Goal: Information Seeking & Learning: Learn about a topic

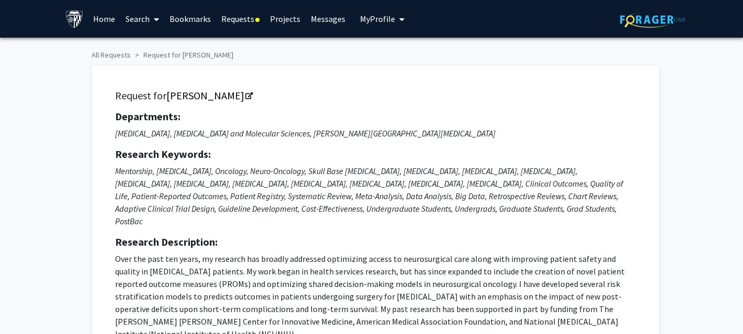
click at [237, 16] on link "Requests" at bounding box center [240, 19] width 49 height 37
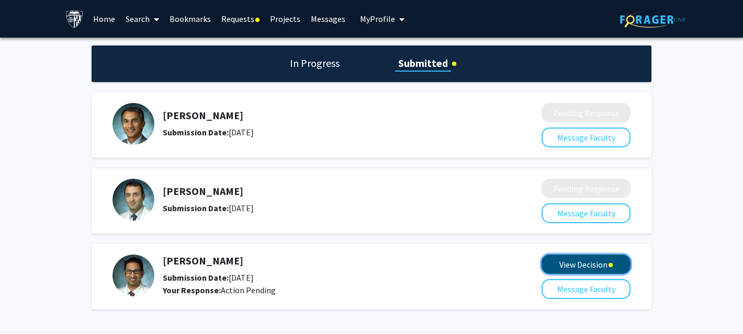
click at [569, 267] on button "View Decision" at bounding box center [585, 264] width 89 height 19
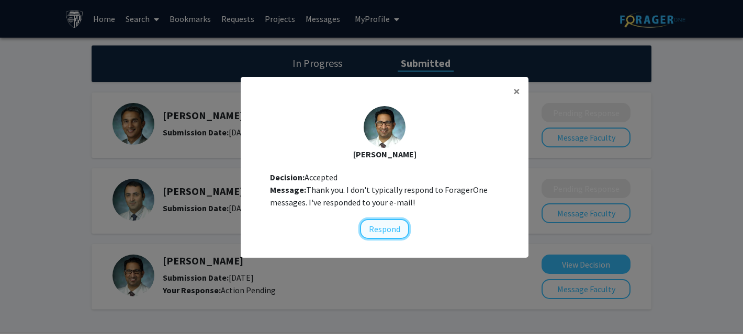
click at [394, 231] on button "Respond" at bounding box center [384, 229] width 49 height 20
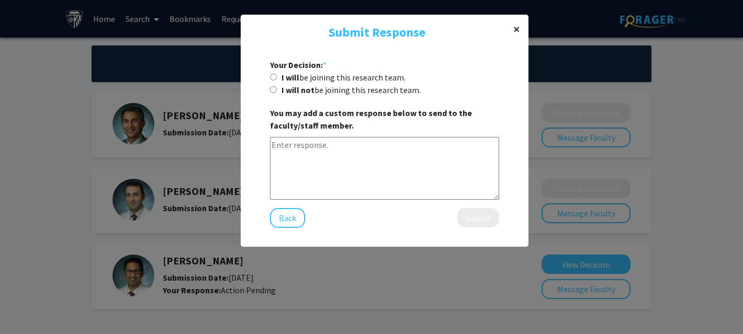
click at [517, 30] on span "×" at bounding box center [516, 29] width 7 height 16
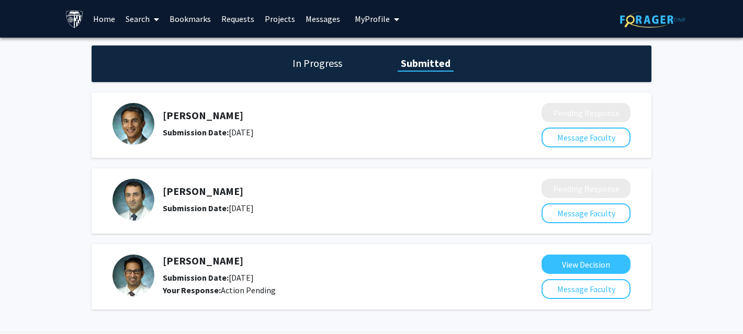
click at [188, 17] on link "Bookmarks" at bounding box center [190, 19] width 52 height 37
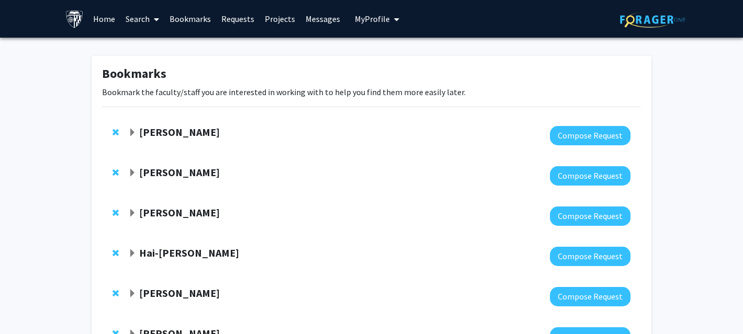
click at [146, 16] on link "Search" at bounding box center [142, 19] width 44 height 37
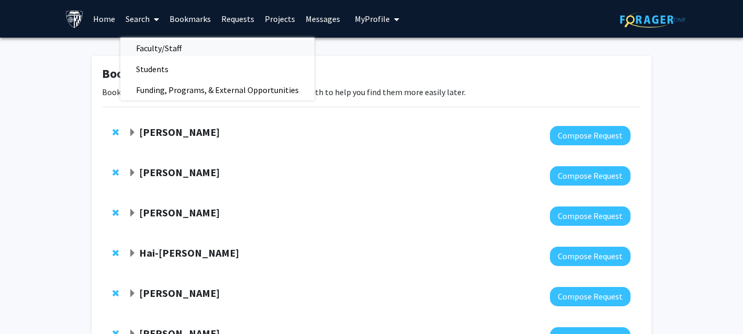
click at [155, 47] on span "Faculty/Staff" at bounding box center [158, 48] width 77 height 21
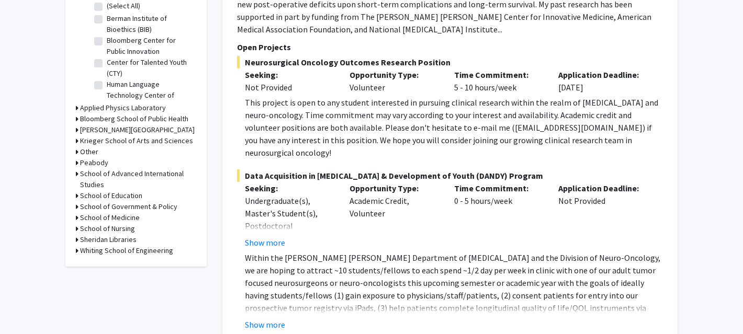
scroll to position [354, 0]
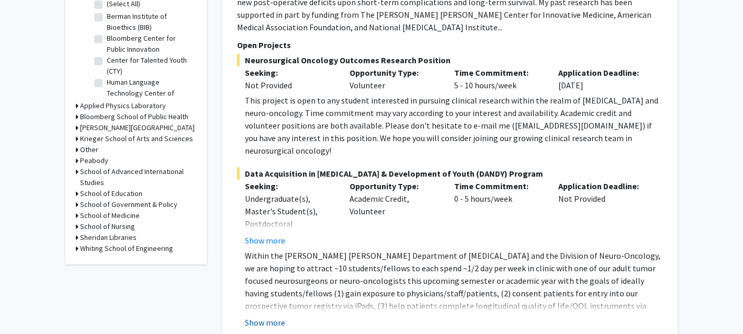
click at [269, 316] on button "Show more" at bounding box center [265, 322] width 40 height 13
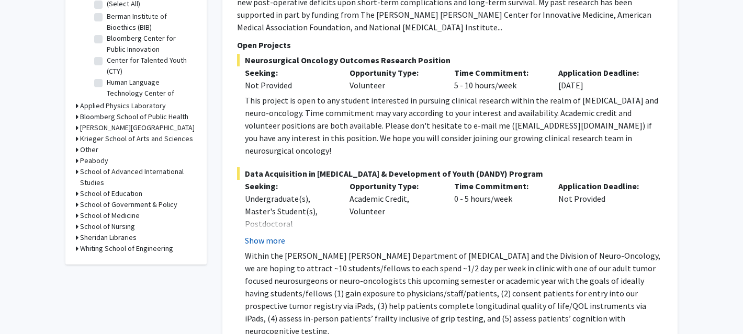
click at [264, 234] on button "Show more" at bounding box center [265, 240] width 40 height 13
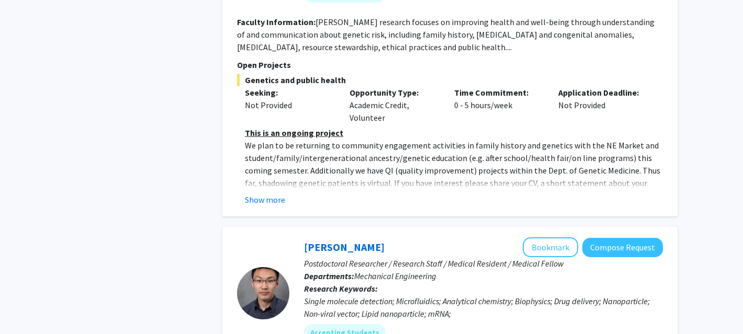
scroll to position [1000, 0]
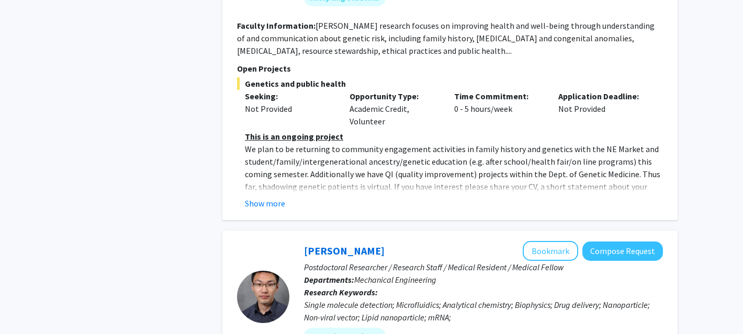
click at [268, 143] on p "We plan to be returning to community engagement activities in family history an…" at bounding box center [454, 180] width 418 height 75
click at [271, 197] on button "Show more" at bounding box center [265, 203] width 40 height 13
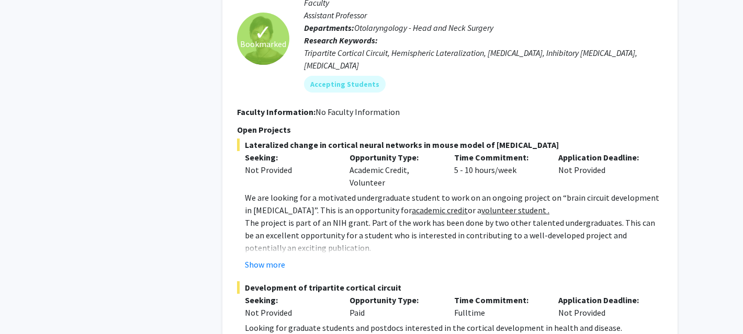
scroll to position [1915, 0]
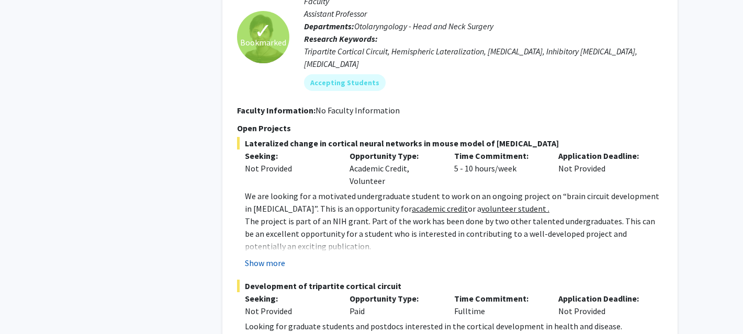
click at [265, 257] on button "Show more" at bounding box center [265, 263] width 40 height 13
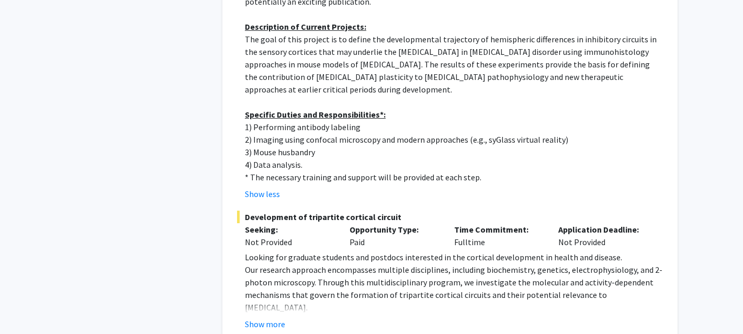
scroll to position [2209, 0]
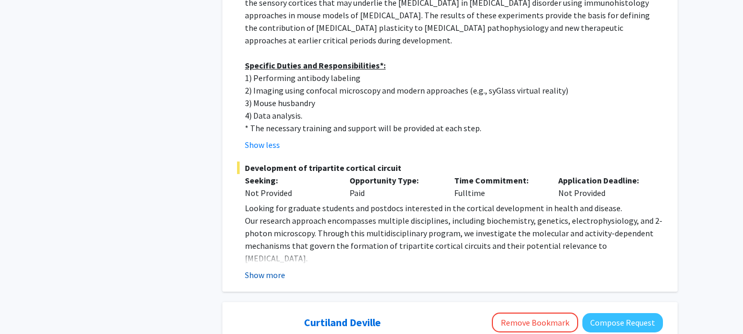
click at [265, 269] on button "Show more" at bounding box center [265, 275] width 40 height 13
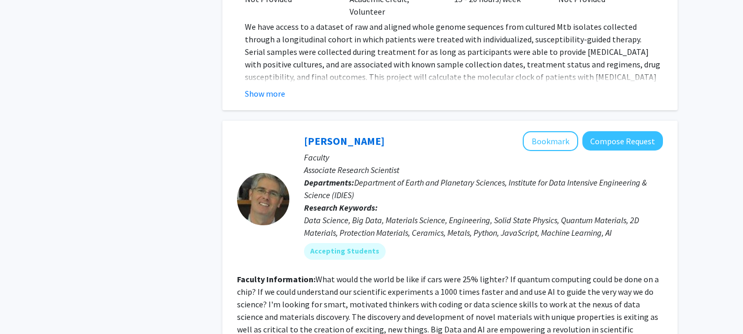
scroll to position [5458, 0]
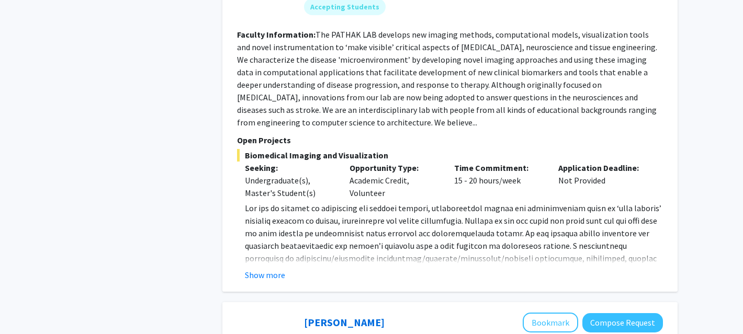
scroll to position [1033, 0]
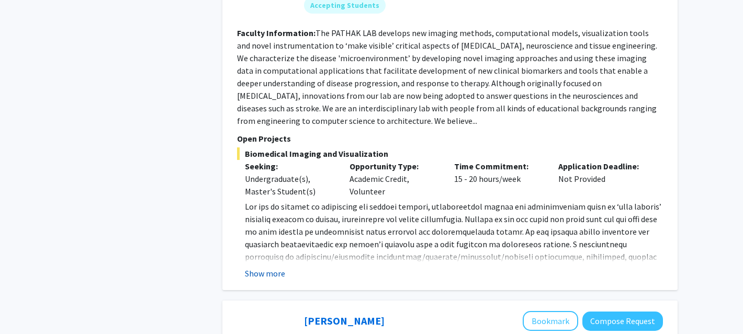
click at [277, 267] on button "Show more" at bounding box center [265, 273] width 40 height 13
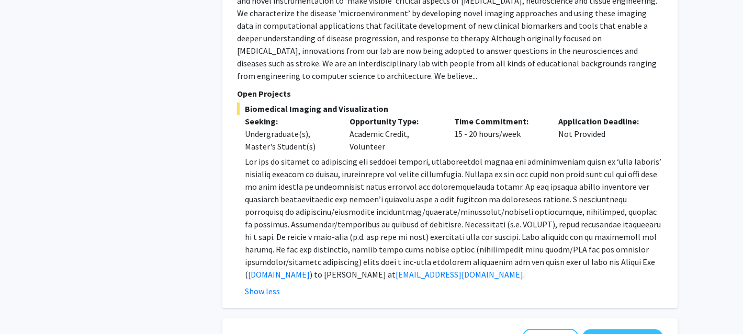
scroll to position [1080, 0]
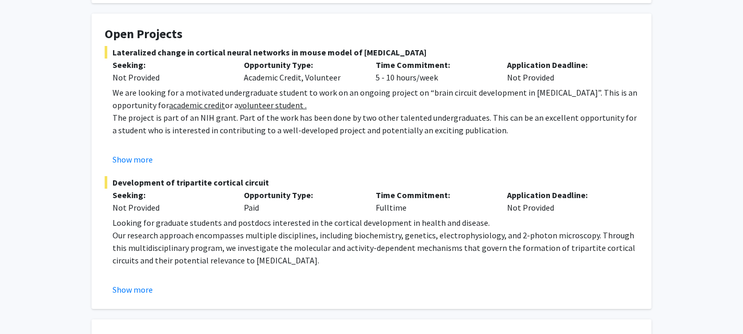
scroll to position [368, 0]
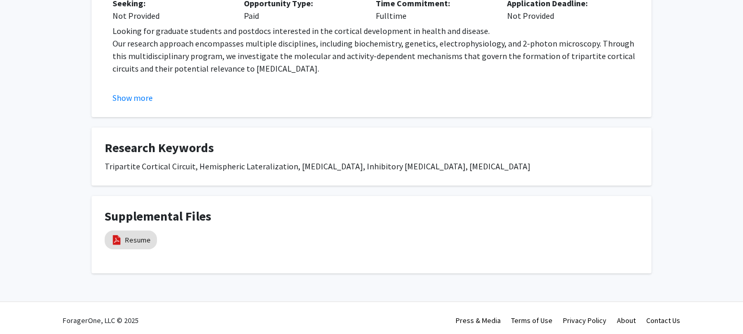
click at [135, 96] on button "Show more" at bounding box center [132, 98] width 40 height 13
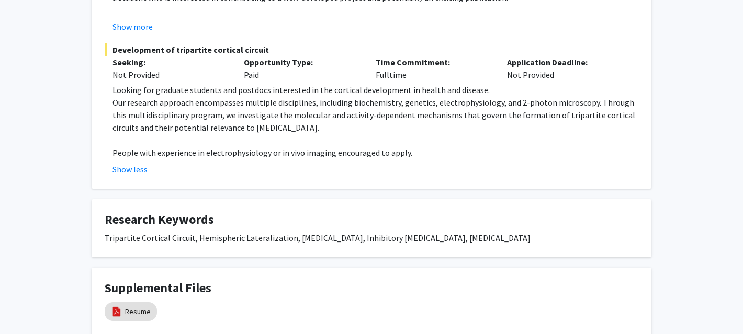
scroll to position [302, 0]
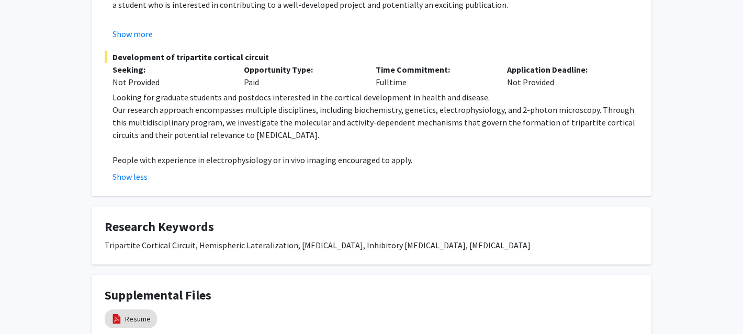
click at [142, 21] on p at bounding box center [375, 17] width 526 height 13
click at [142, 29] on button "Show more" at bounding box center [132, 34] width 40 height 13
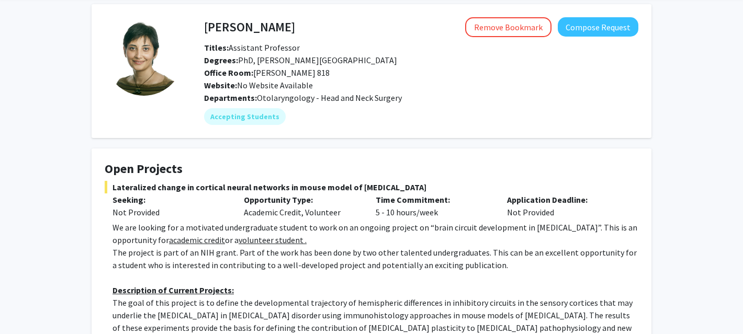
scroll to position [41, 0]
